Goal: Task Accomplishment & Management: Manage account settings

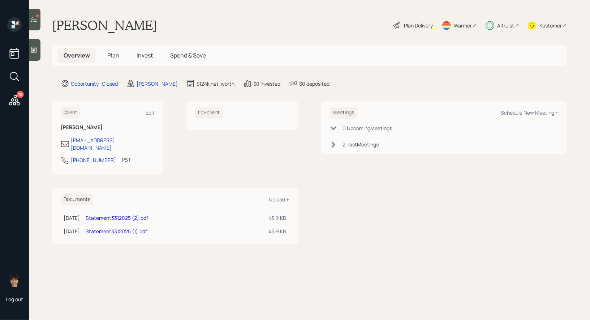
click at [36, 21] on icon at bounding box center [34, 19] width 6 height 5
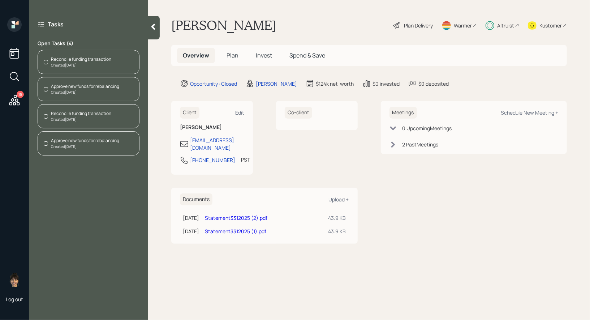
click at [96, 59] on div "Reconcile funding transaction" at bounding box center [81, 59] width 60 height 7
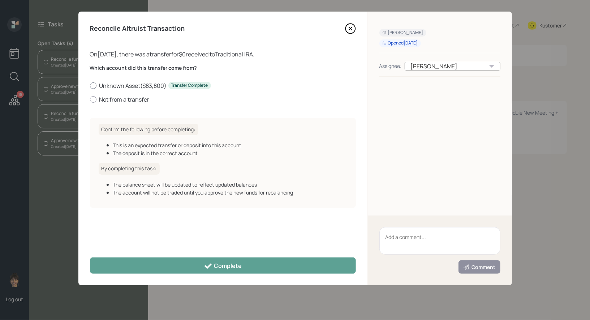
click at [93, 85] on div at bounding box center [93, 85] width 7 height 7
click at [90, 85] on input "Unknown Asset ( $83,800 ) Transfer Complete" at bounding box center [90, 85] width 0 height 0
radio input "true"
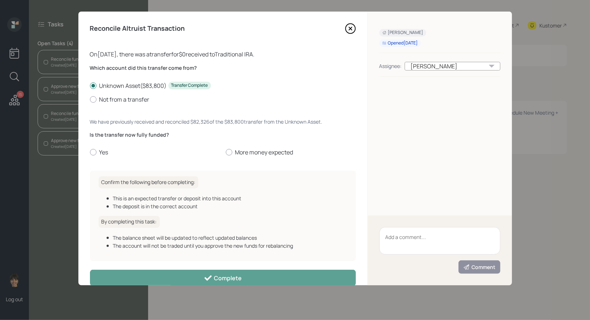
scroll to position [13, 0]
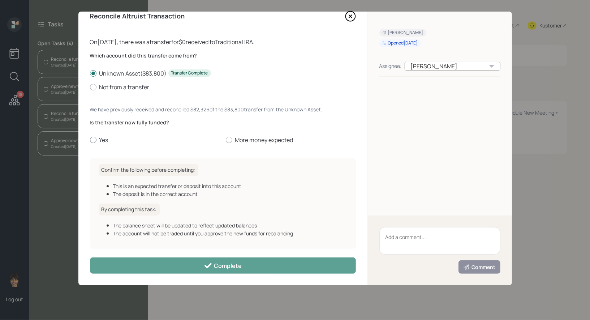
click at [91, 138] on div at bounding box center [93, 140] width 7 height 7
click at [90, 140] on input "Yes" at bounding box center [90, 140] width 0 height 0
radio input "true"
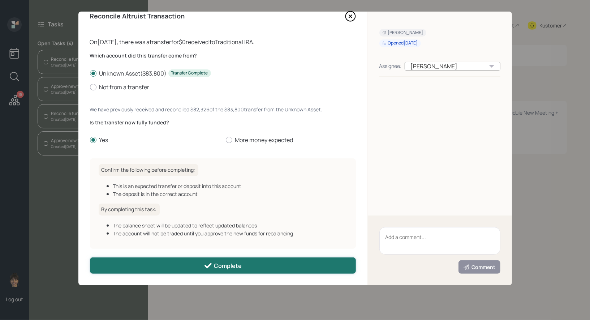
click at [127, 268] on button "Complete" at bounding box center [223, 265] width 266 height 16
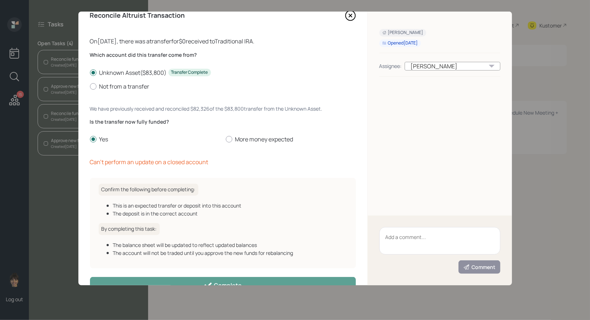
click at [349, 16] on icon at bounding box center [350, 15] width 3 height 3
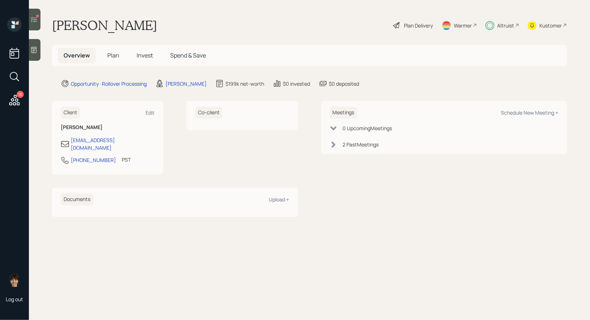
click at [146, 54] on span "Invest" at bounding box center [145, 55] width 16 height 8
